Goal: Information Seeking & Learning: Learn about a topic

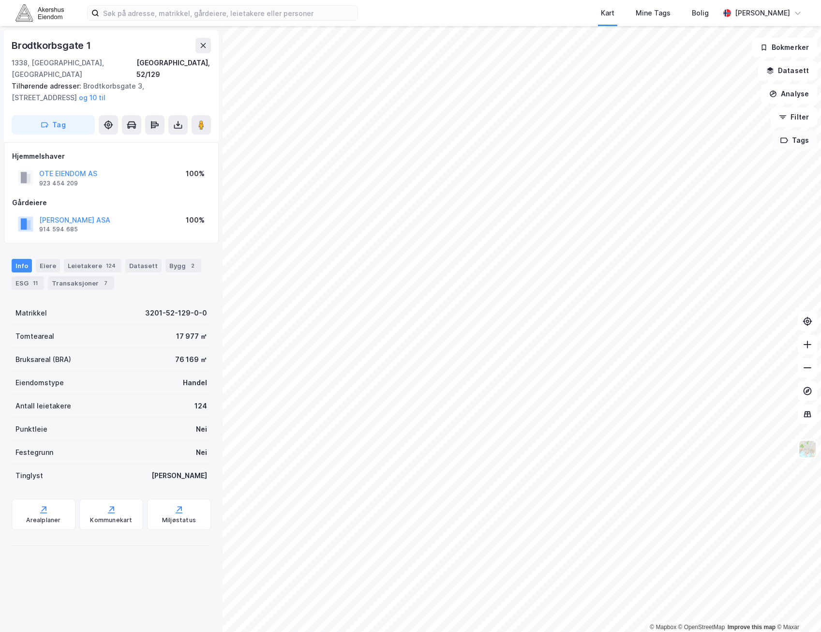
click at [806, 143] on button "Tags" at bounding box center [794, 140] width 45 height 19
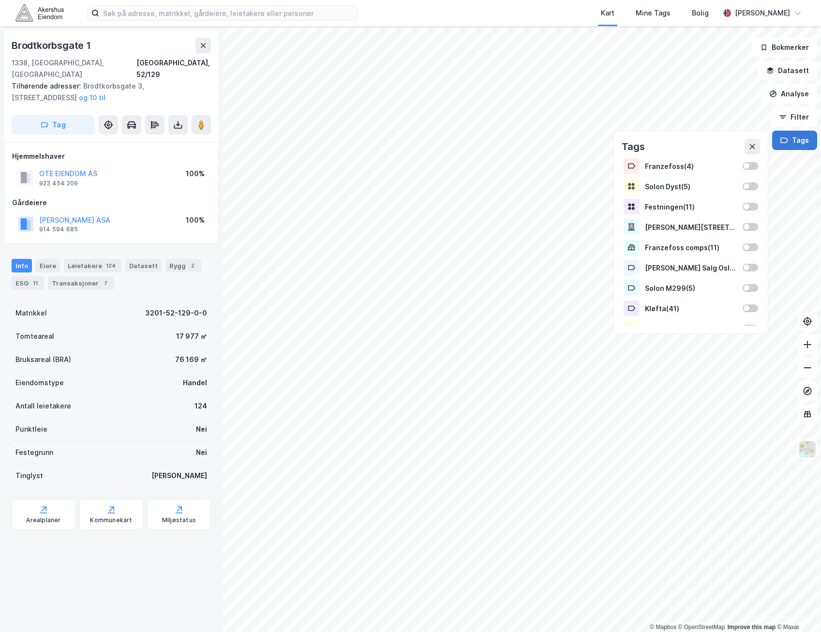
click at [806, 142] on button "Tags" at bounding box center [794, 140] width 45 height 19
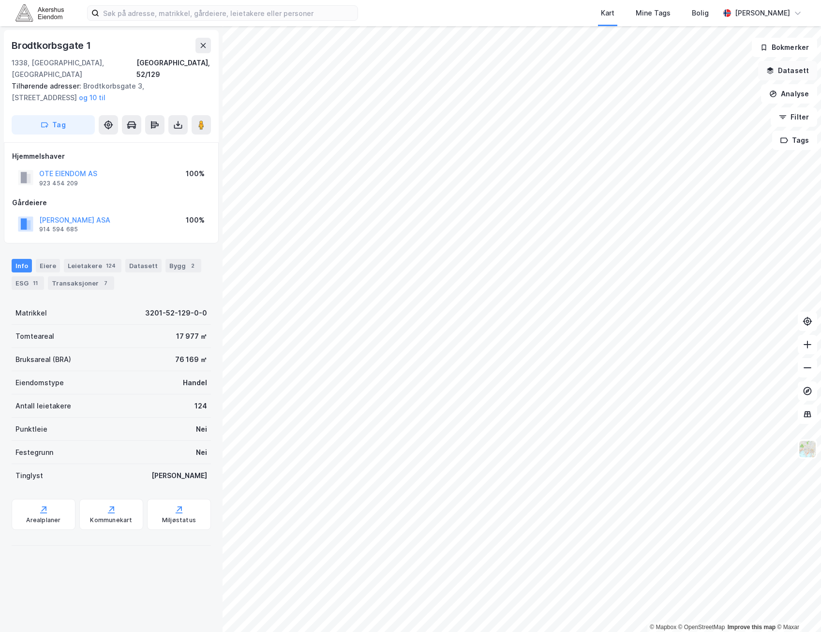
click at [788, 65] on button "Datasett" at bounding box center [787, 70] width 59 height 19
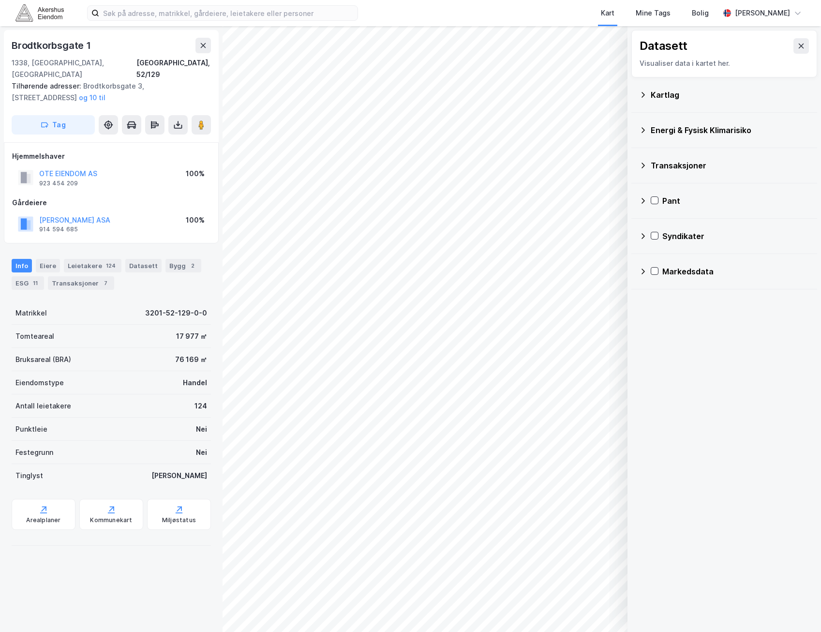
click at [675, 101] on div "Kartlag" at bounding box center [724, 94] width 170 height 23
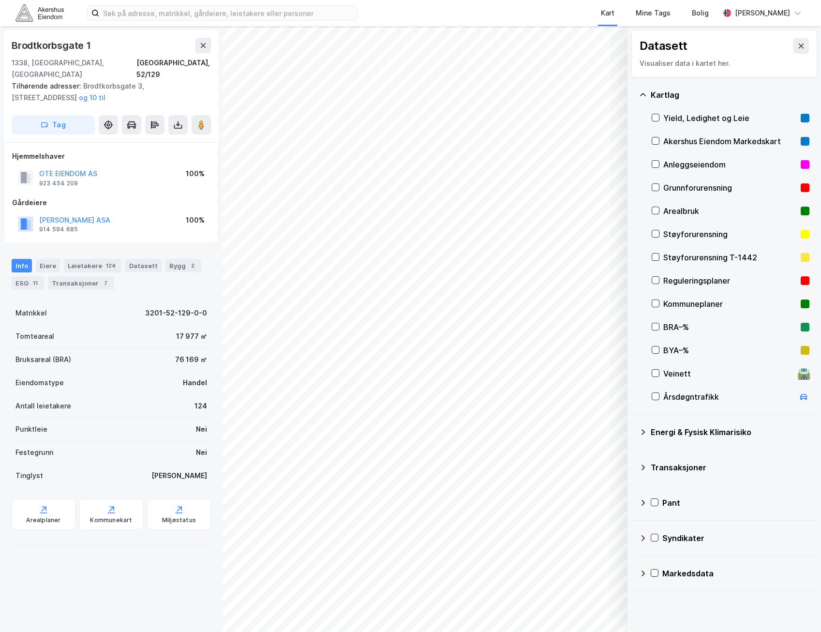
click at [699, 307] on div "Kommuneplaner" at bounding box center [731, 304] width 134 height 12
click at [798, 44] on icon at bounding box center [802, 46] width 8 height 8
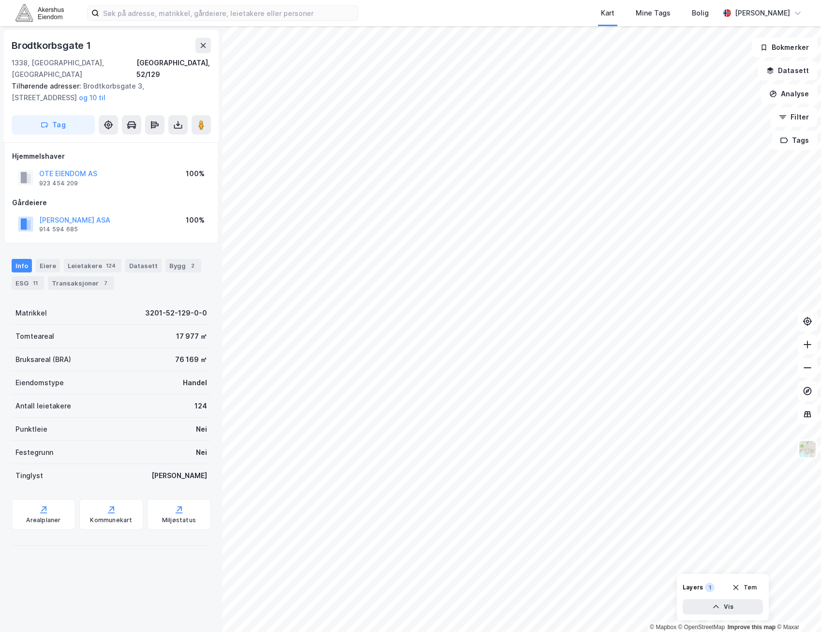
click at [76, 45] on div "Brodtkorbsgate 1" at bounding box center [52, 45] width 81 height 15
copy div "Brodtkorbsgate 1"
click at [202, 48] on icon at bounding box center [203, 46] width 8 height 8
